Goal: Task Accomplishment & Management: Manage account settings

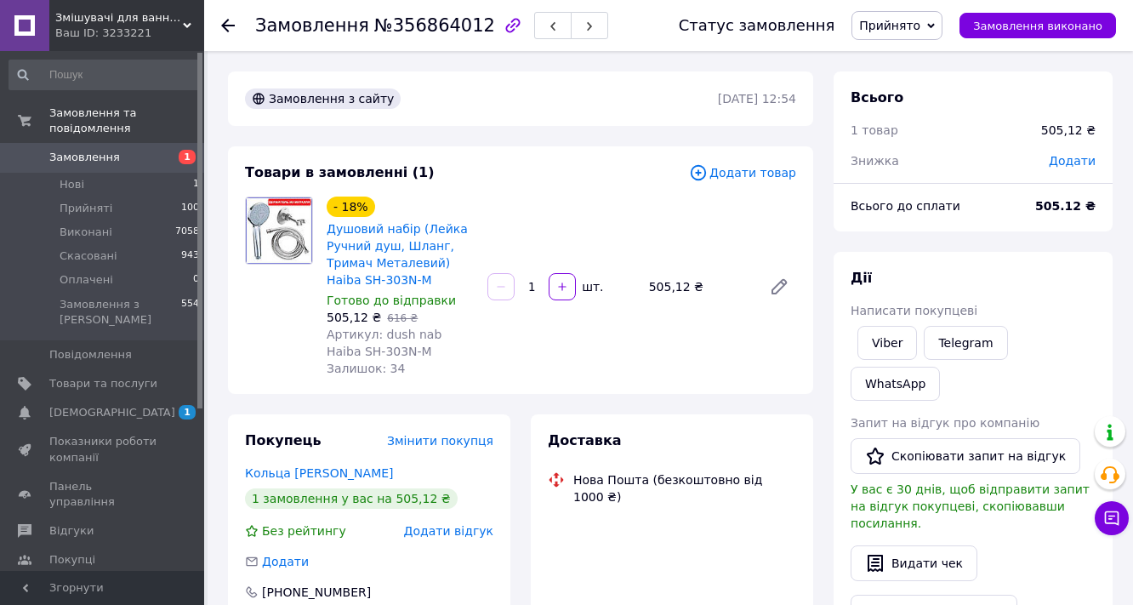
click at [1086, 167] on span "Додати" at bounding box center [1072, 161] width 47 height 14
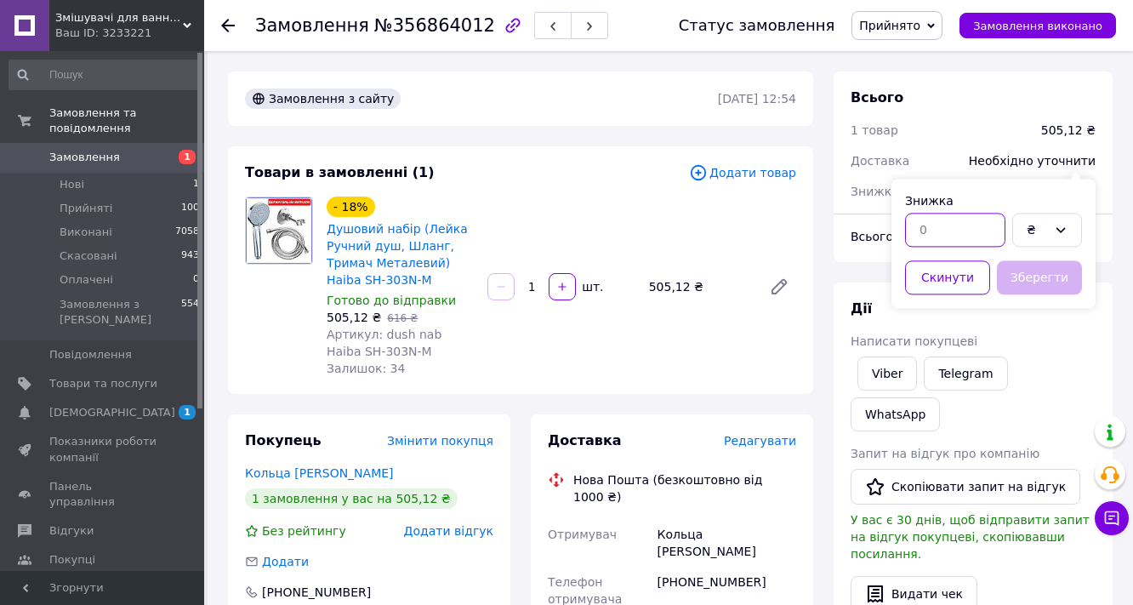
click at [943, 237] on input "text" at bounding box center [955, 230] width 100 height 34
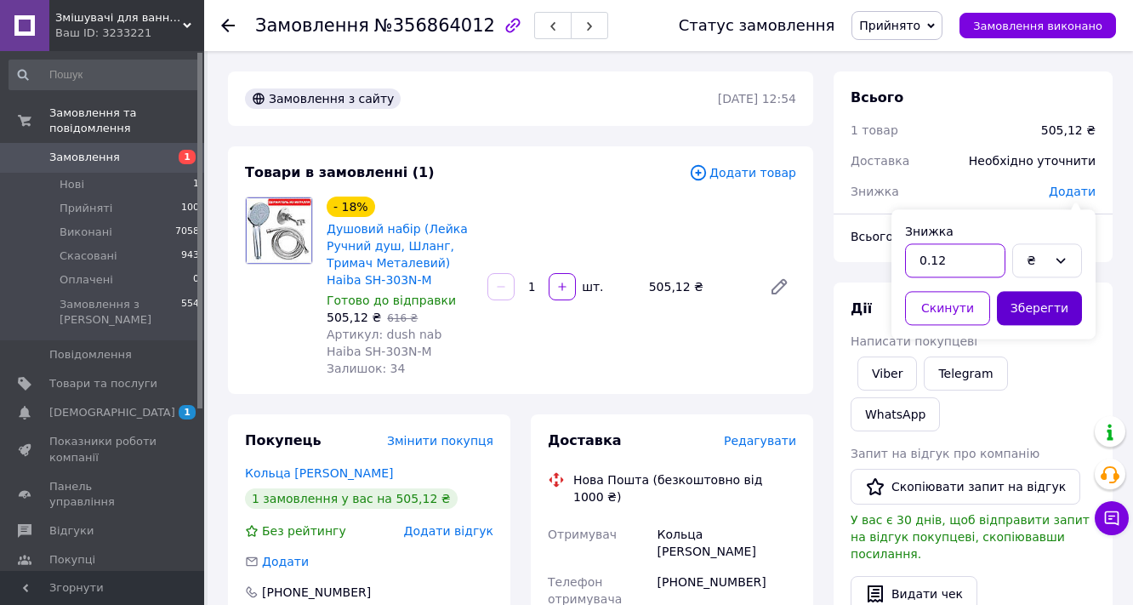
type input "0.12"
click at [1056, 302] on button "Зберегти" at bounding box center [1039, 308] width 85 height 34
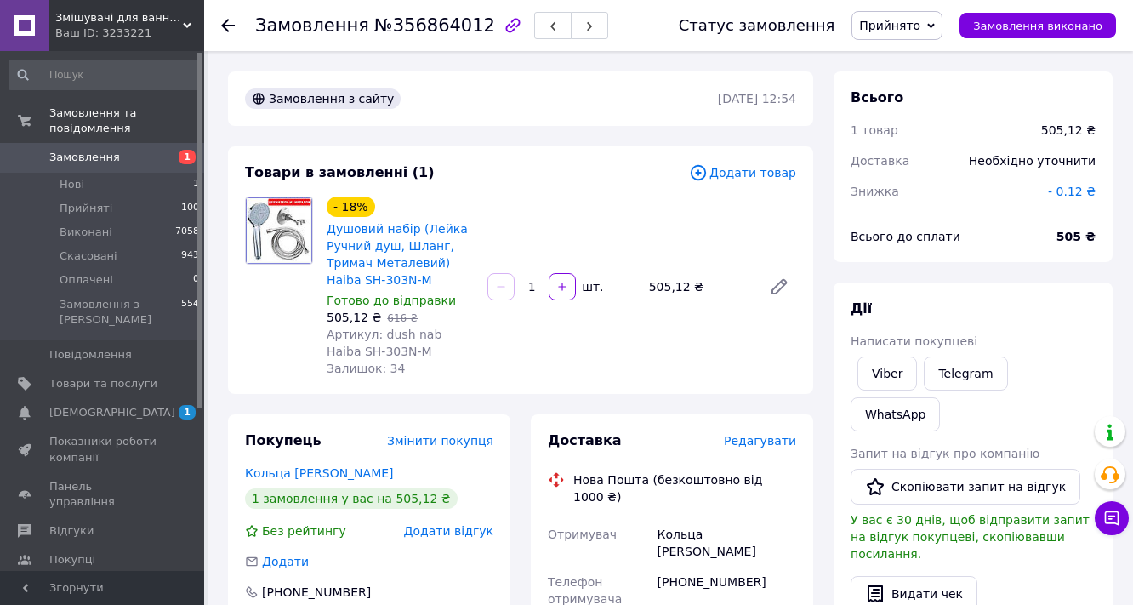
click at [129, 150] on span "Замовлення" at bounding box center [103, 157] width 108 height 15
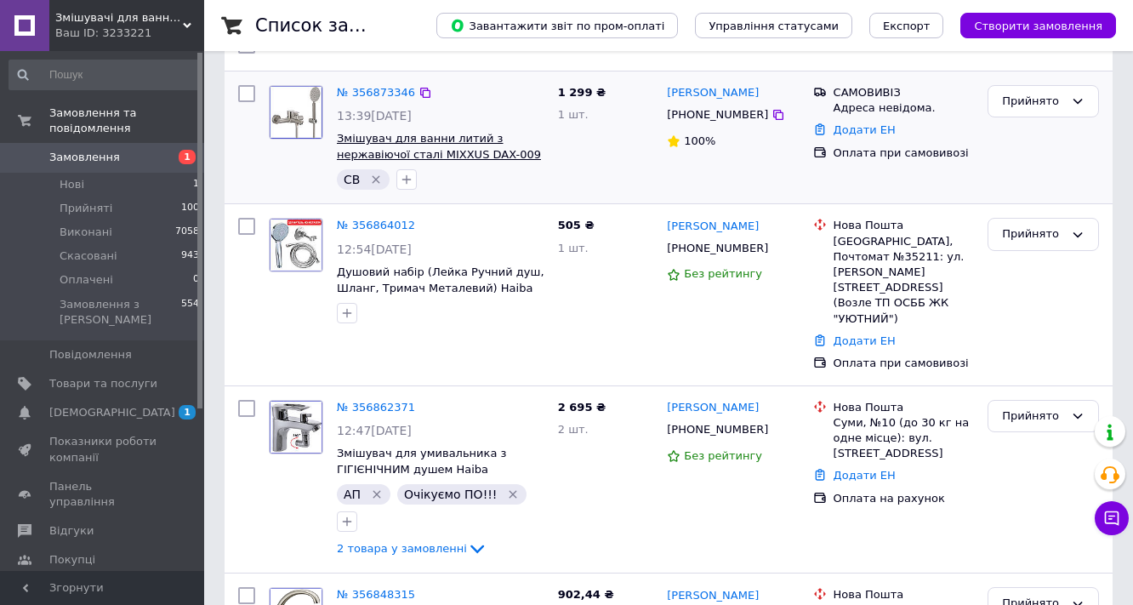
scroll to position [136, 0]
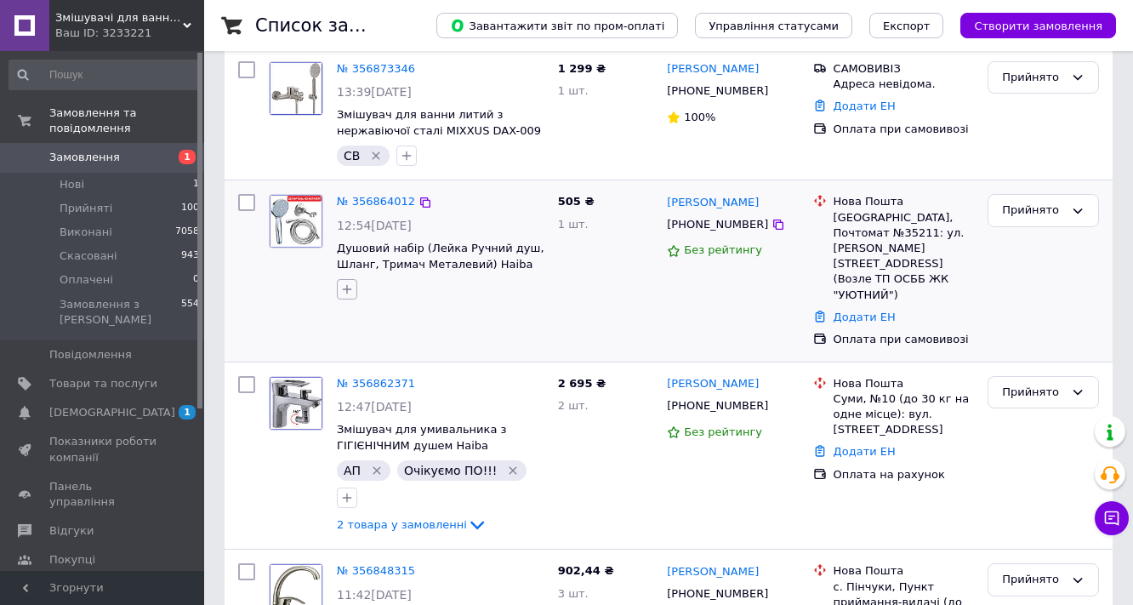
click at [347, 285] on icon "button" at bounding box center [347, 289] width 14 height 14
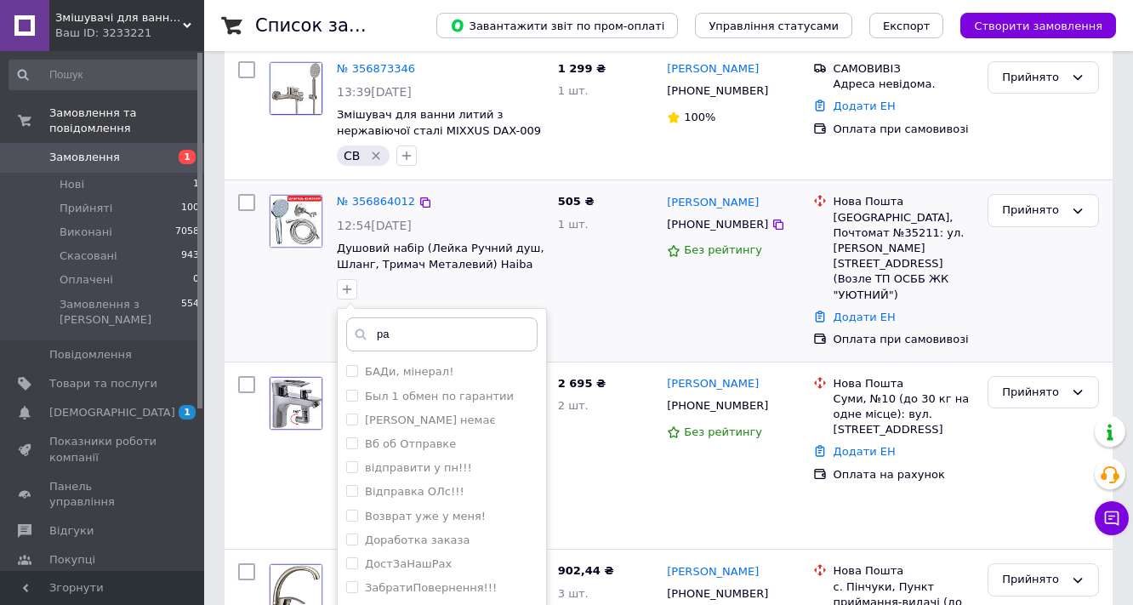
type input "р"
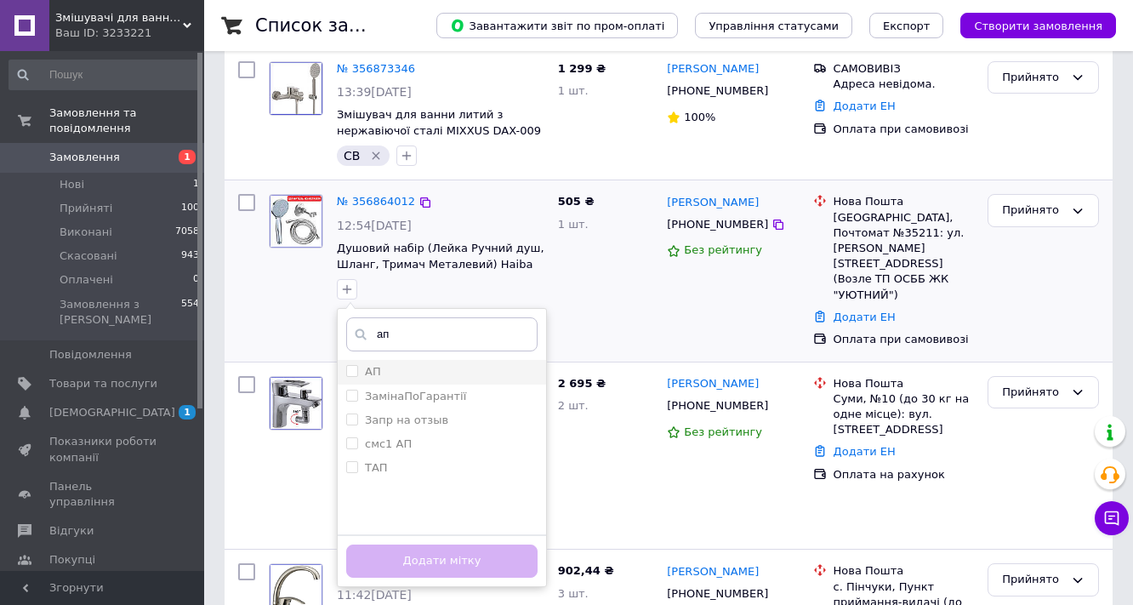
type input "ап"
click at [395, 366] on div "АП" at bounding box center [441, 371] width 191 height 15
checkbox input "true"
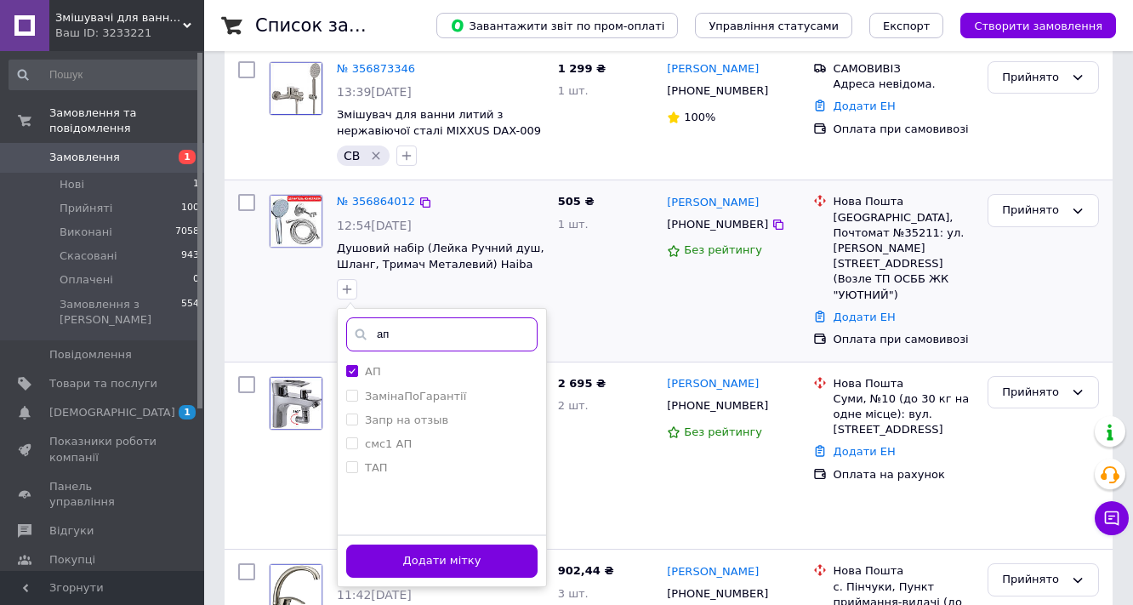
drag, startPoint x: 396, startPoint y: 335, endPoint x: 385, endPoint y: 340, distance: 12.2
click at [387, 339] on input "ап" at bounding box center [441, 334] width 191 height 34
drag, startPoint x: 390, startPoint y: 327, endPoint x: 369, endPoint y: 352, distance: 33.2
click at [369, 352] on div "ап АП ЗамінаПоГарантії Запр на отзыв смс1 АП ТАП Створити мітку ап Додати мітку" at bounding box center [442, 447] width 210 height 279
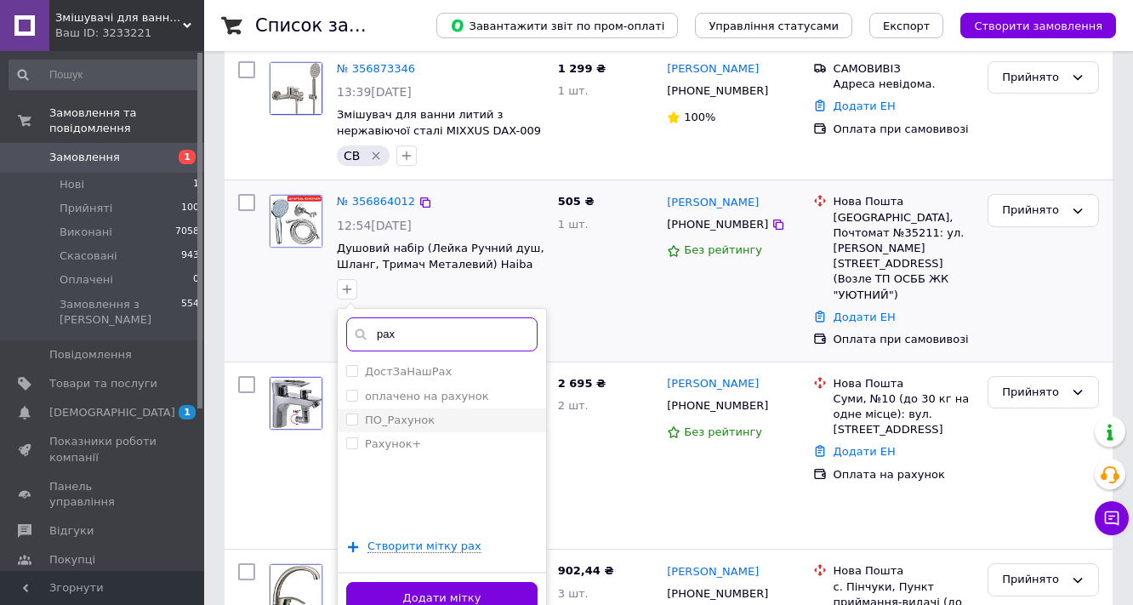
type input "рах"
click at [442, 419] on div "ПО_Рахунок" at bounding box center [441, 420] width 191 height 15
checkbox input "true"
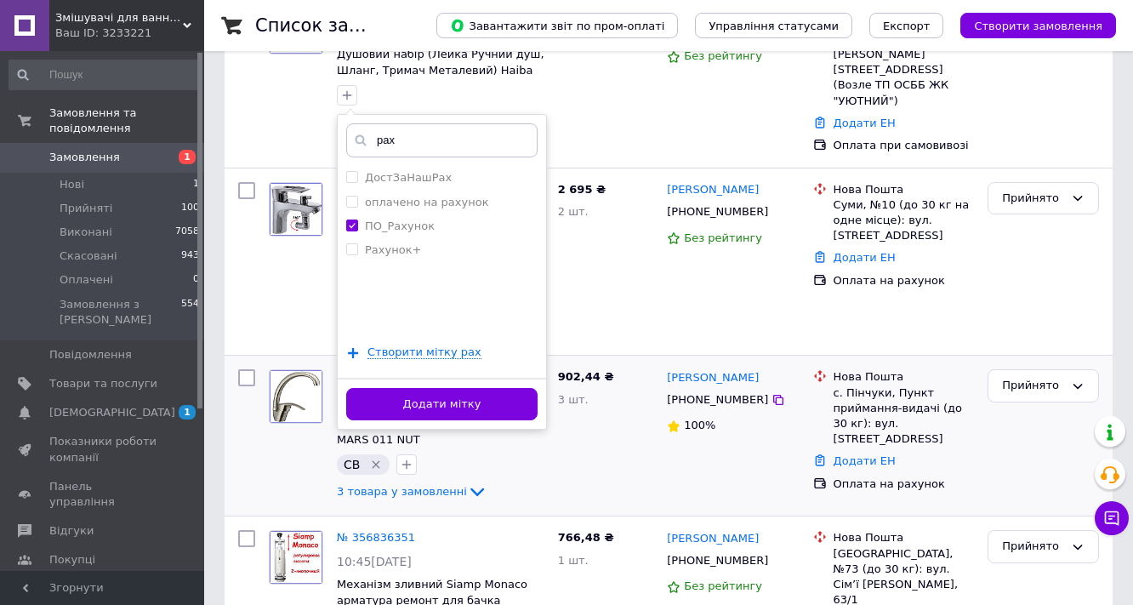
scroll to position [340, 0]
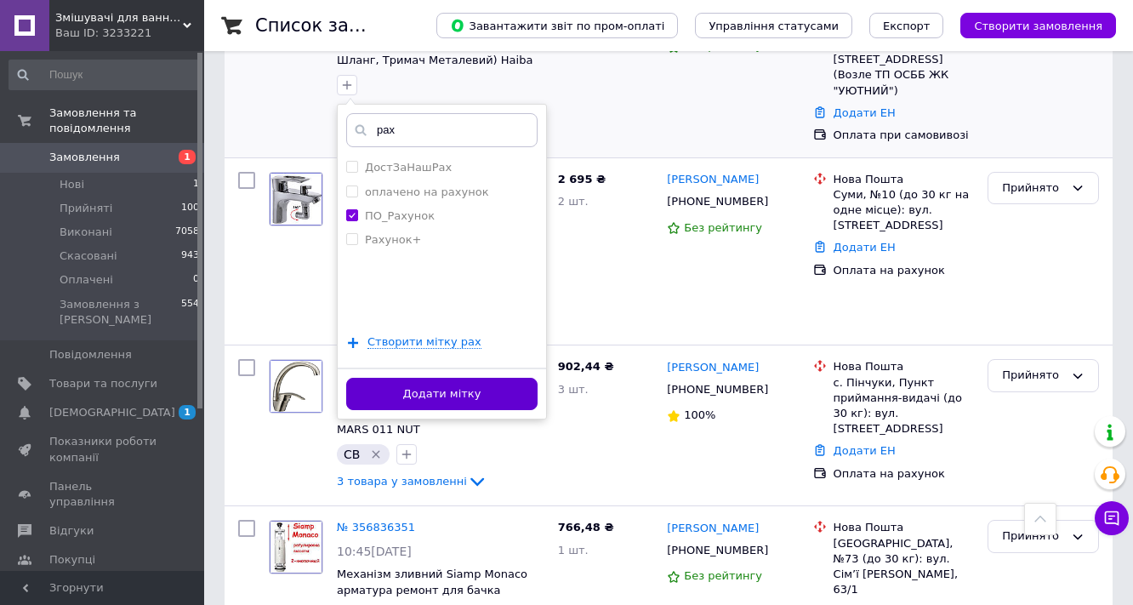
click at [500, 391] on button "Додати мітку" at bounding box center [441, 394] width 191 height 33
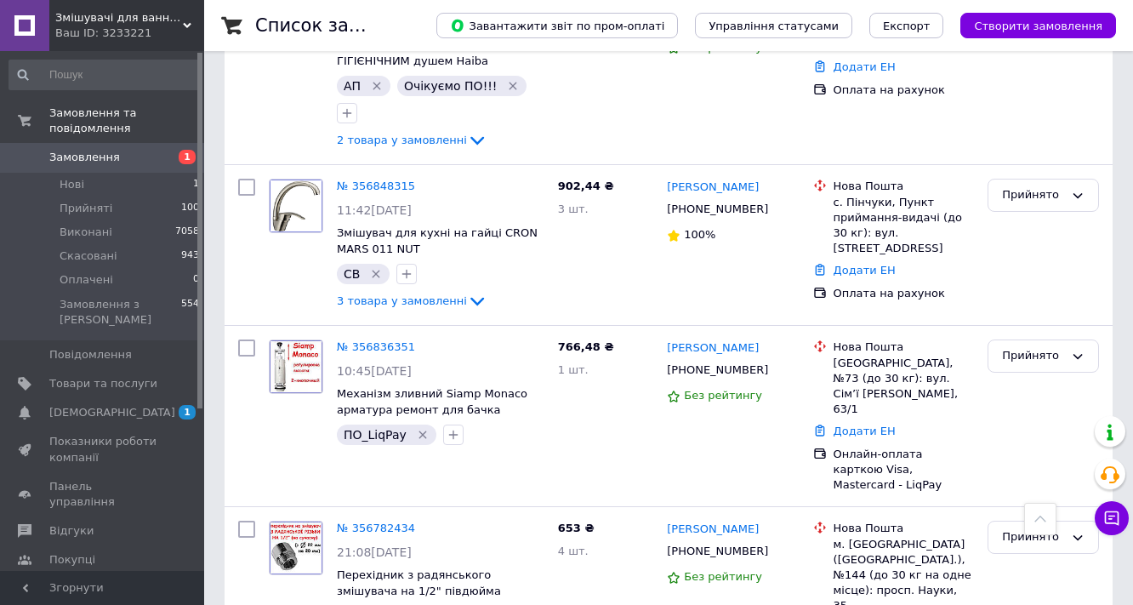
scroll to position [544, 0]
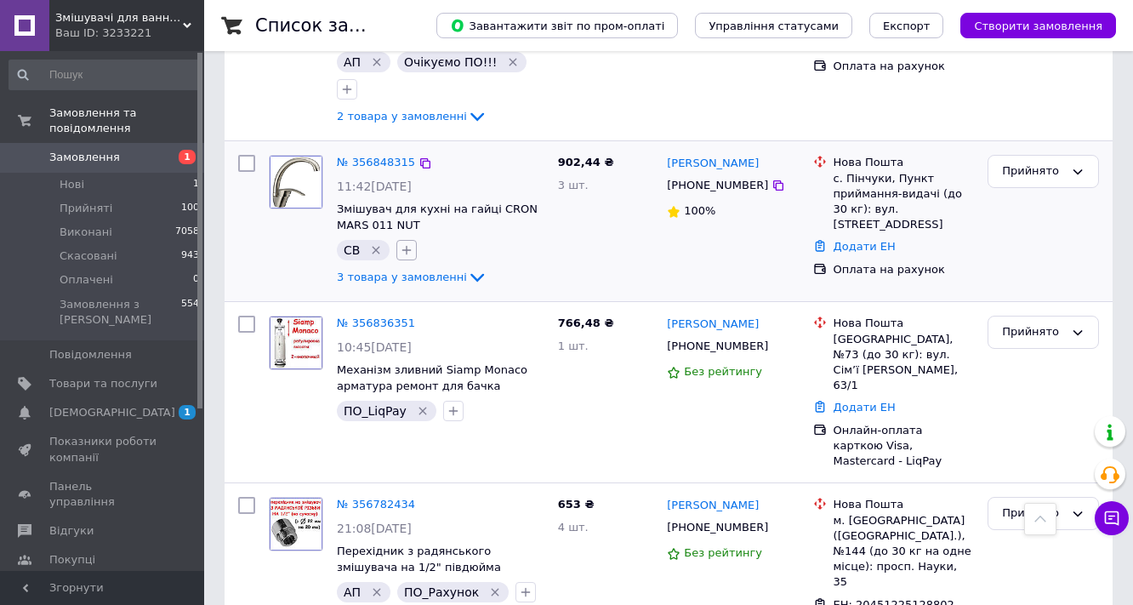
click at [405, 243] on icon "button" at bounding box center [407, 250] width 14 height 14
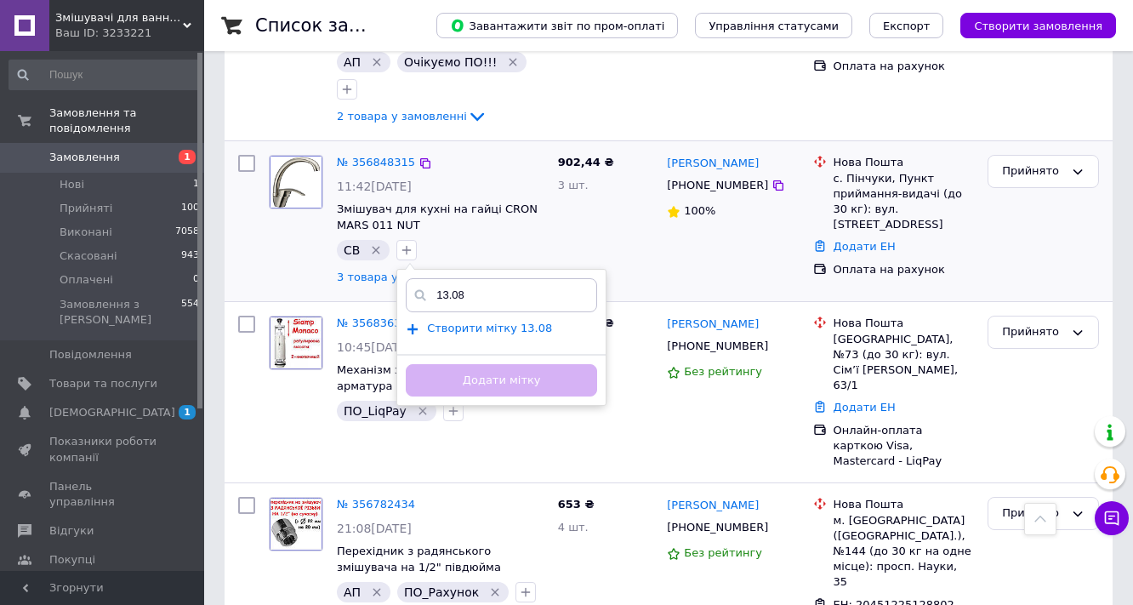
type input "13.08"
click at [502, 322] on span "Створити мітку 13.08" at bounding box center [489, 329] width 125 height 14
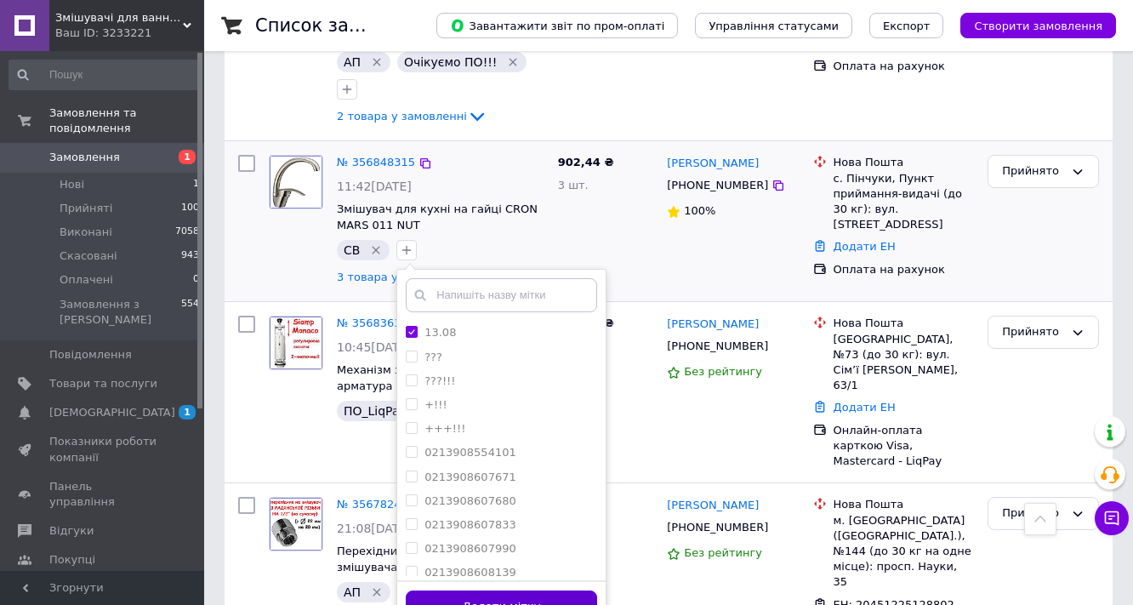
click at [521, 590] on button "Додати мітку" at bounding box center [501, 606] width 191 height 33
